Goal: Navigation & Orientation: Understand site structure

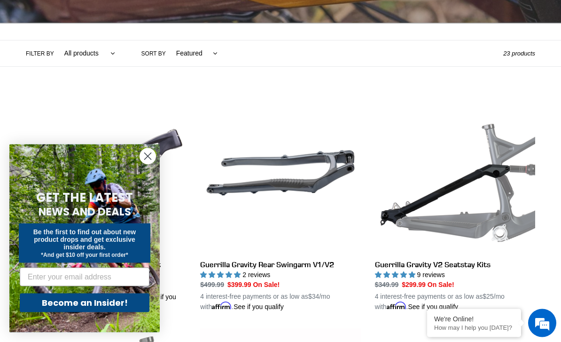
scroll to position [188, 0]
click at [148, 164] on circle "Close dialog" at bounding box center [148, 157] width 16 height 16
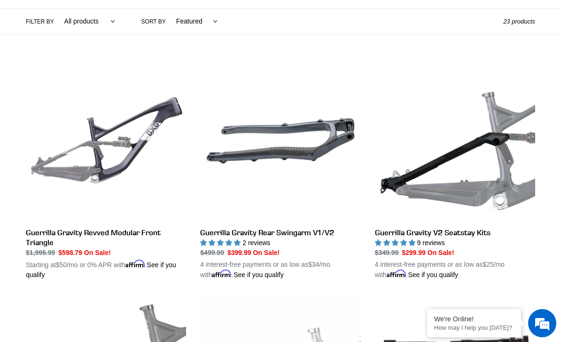
scroll to position [0, 0]
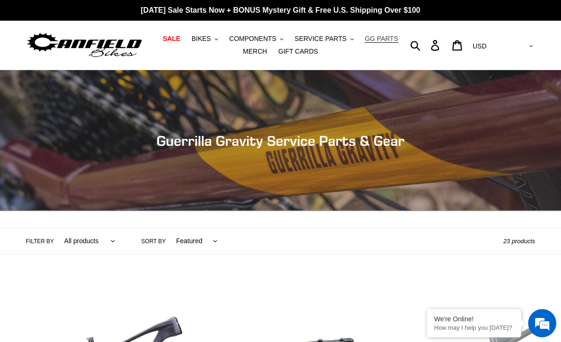
click at [387, 36] on span "GG PARTS" at bounding box center [381, 39] width 33 height 8
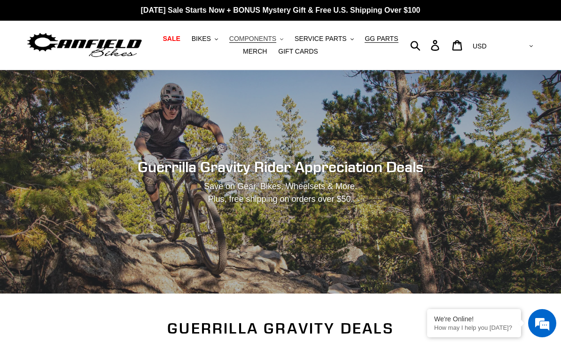
click at [255, 39] on span "COMPONENTS" at bounding box center [252, 39] width 47 height 8
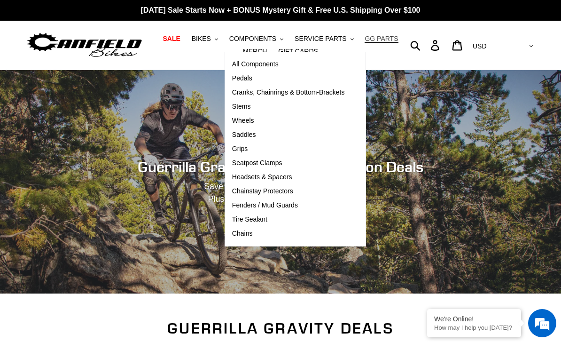
click at [376, 36] on span "GG PARTS" at bounding box center [381, 39] width 33 height 8
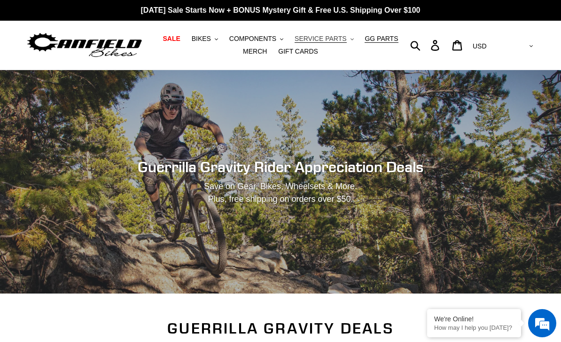
click at [338, 40] on span "SERVICE PARTS" at bounding box center [321, 39] width 52 height 8
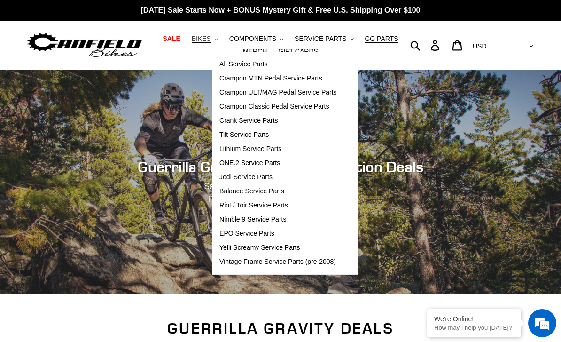
click at [204, 36] on span "BIKES" at bounding box center [201, 39] width 19 height 8
